Goal: Browse casually: Explore the website without a specific task or goal

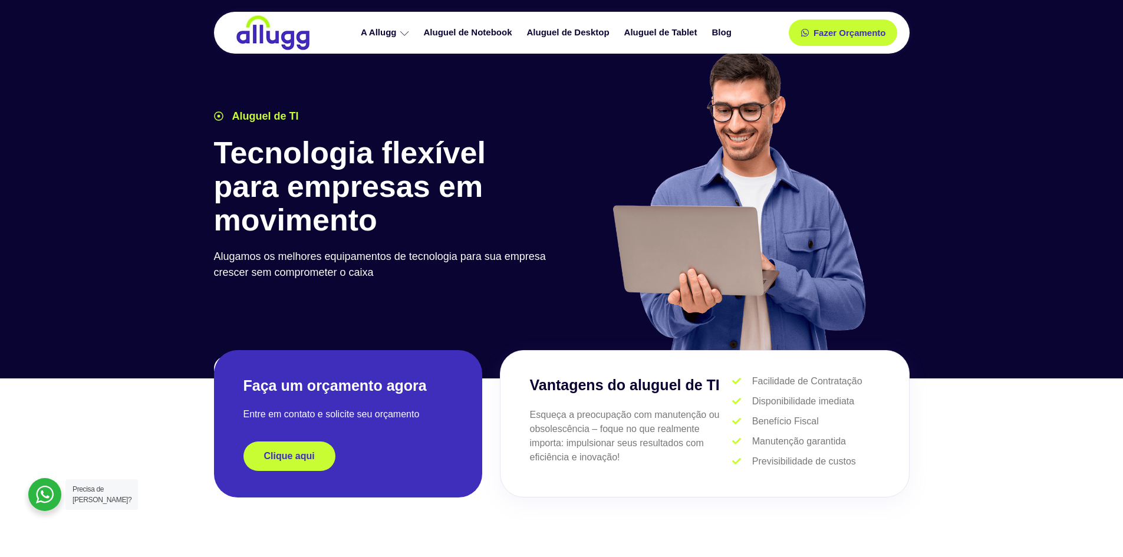
click at [277, 387] on h2 "Faça um orçamento agora" at bounding box center [348, 385] width 209 height 19
click at [531, 272] on p "Alugamos os melhores equipamentos de tecnologia para sua empresa crescer sem co…" at bounding box center [385, 265] width 342 height 32
click at [354, 152] on h1 "Tecnologia flexível para empresas em movimento" at bounding box center [385, 186] width 342 height 101
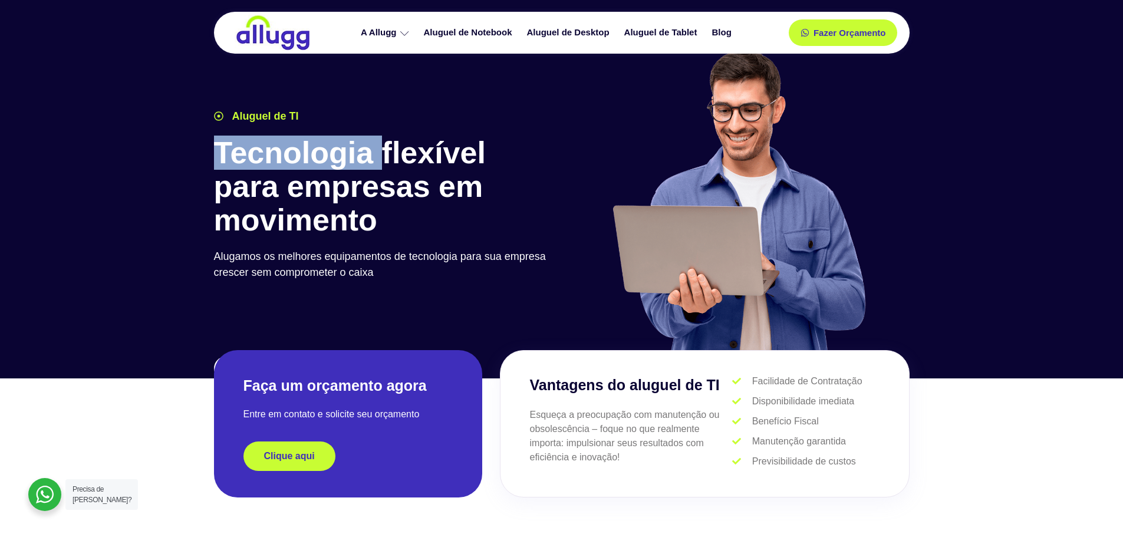
click at [354, 152] on h1 "Tecnologia flexível para empresas em movimento" at bounding box center [385, 186] width 342 height 101
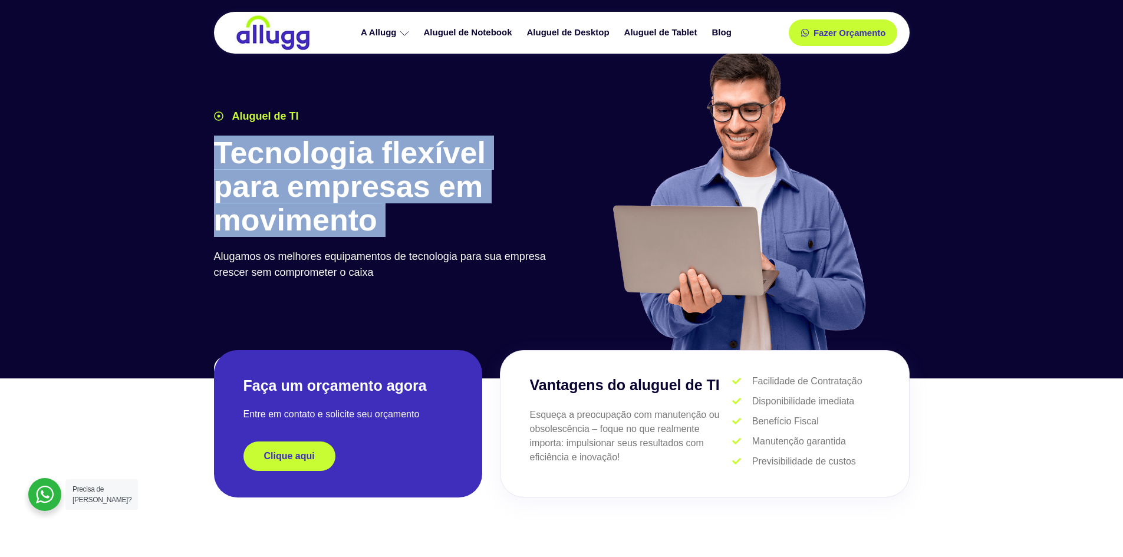
click at [354, 152] on h1 "Tecnologia flexível para empresas em movimento" at bounding box center [385, 186] width 342 height 101
click at [515, 169] on h1 "Tecnologia flexível para empresas em movimento" at bounding box center [385, 186] width 342 height 101
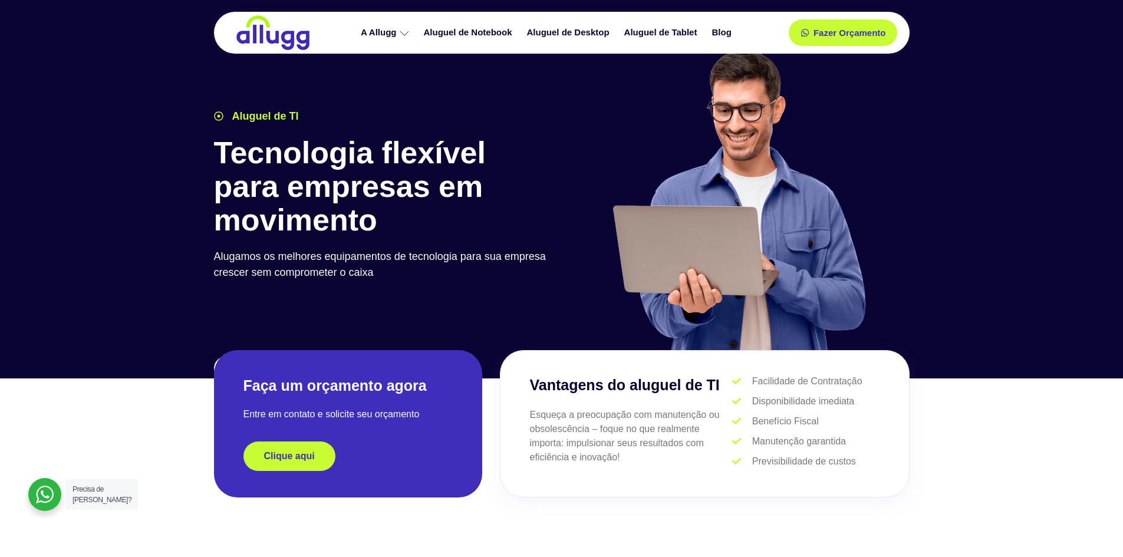
click at [755, 276] on img at bounding box center [739, 200] width 260 height 301
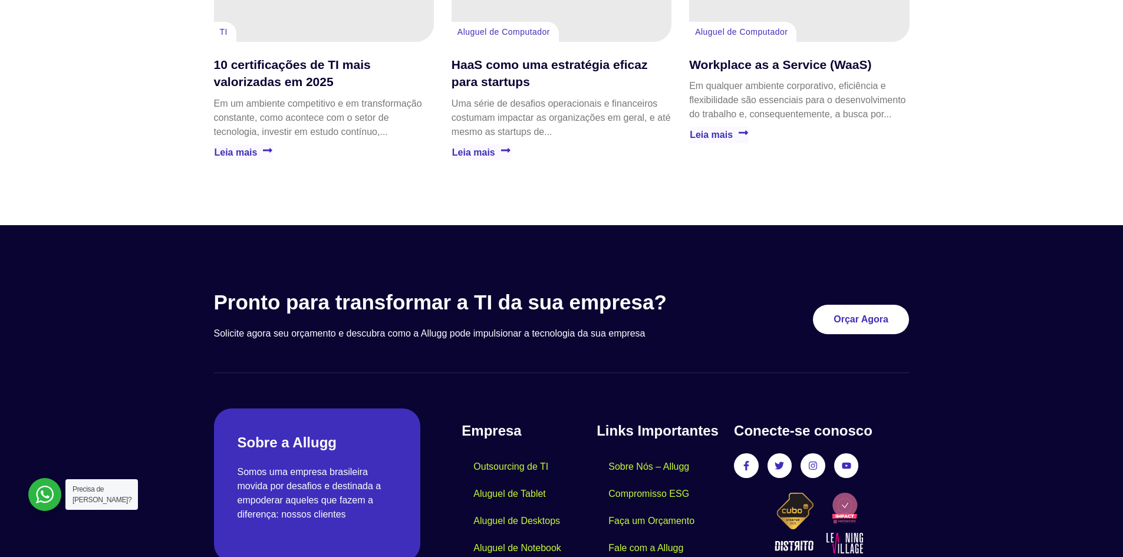
scroll to position [3381, 0]
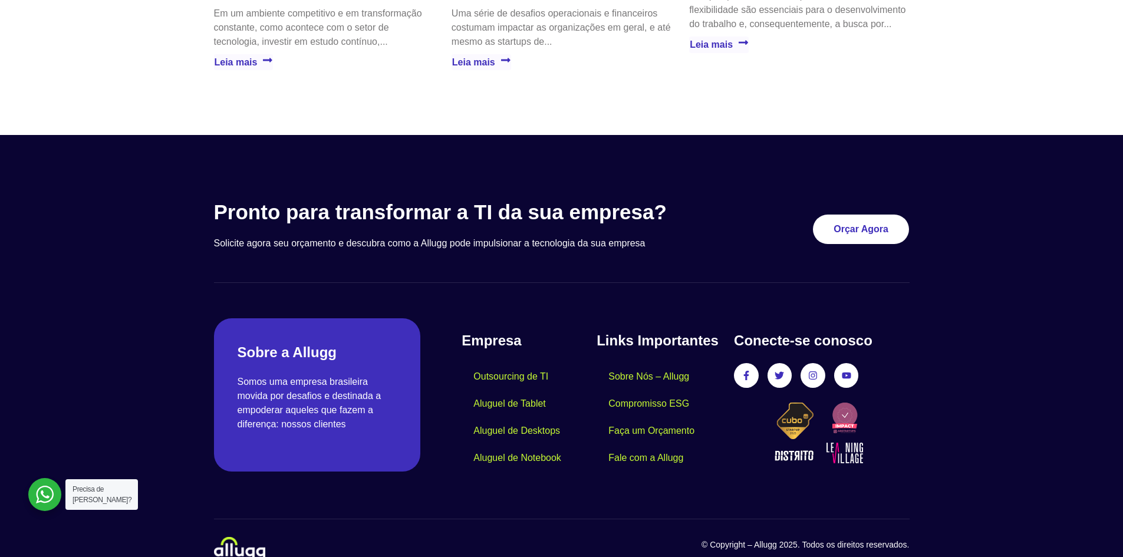
click at [892, 370] on div "Conecte-se conosco Facebook-f Twitter Instagram Youtube" at bounding box center [821, 401] width 175 height 142
